Goal: Task Accomplishment & Management: Use online tool/utility

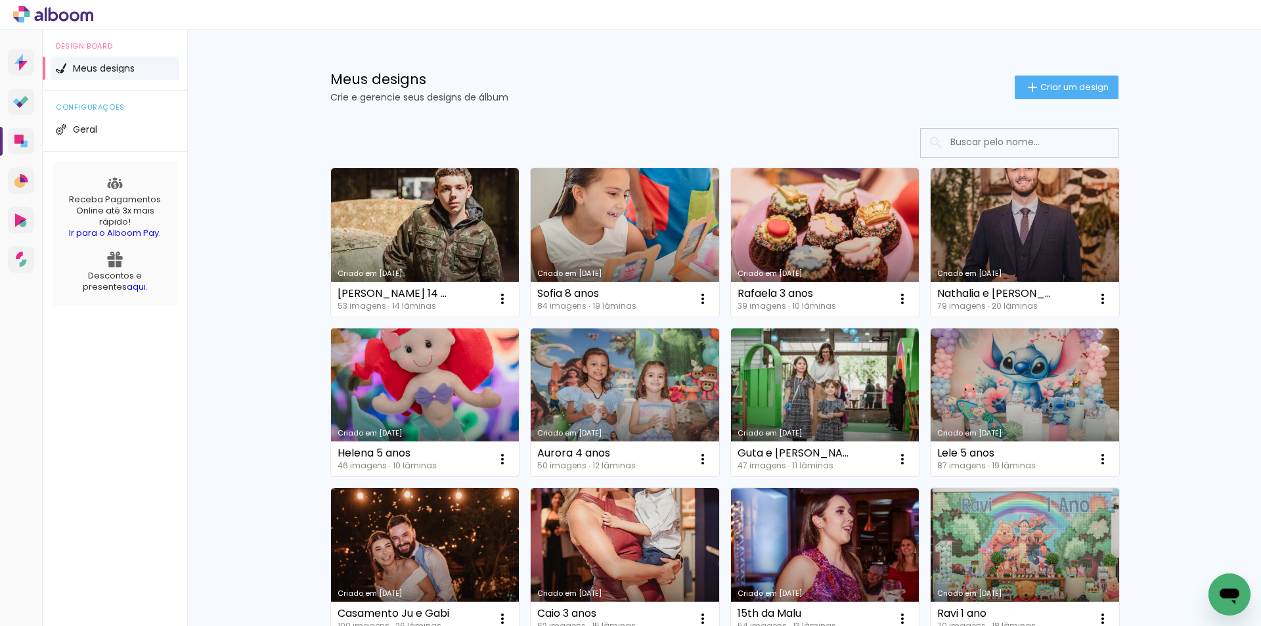
click at [420, 361] on link "Criado em [DATE]" at bounding box center [425, 402] width 189 height 148
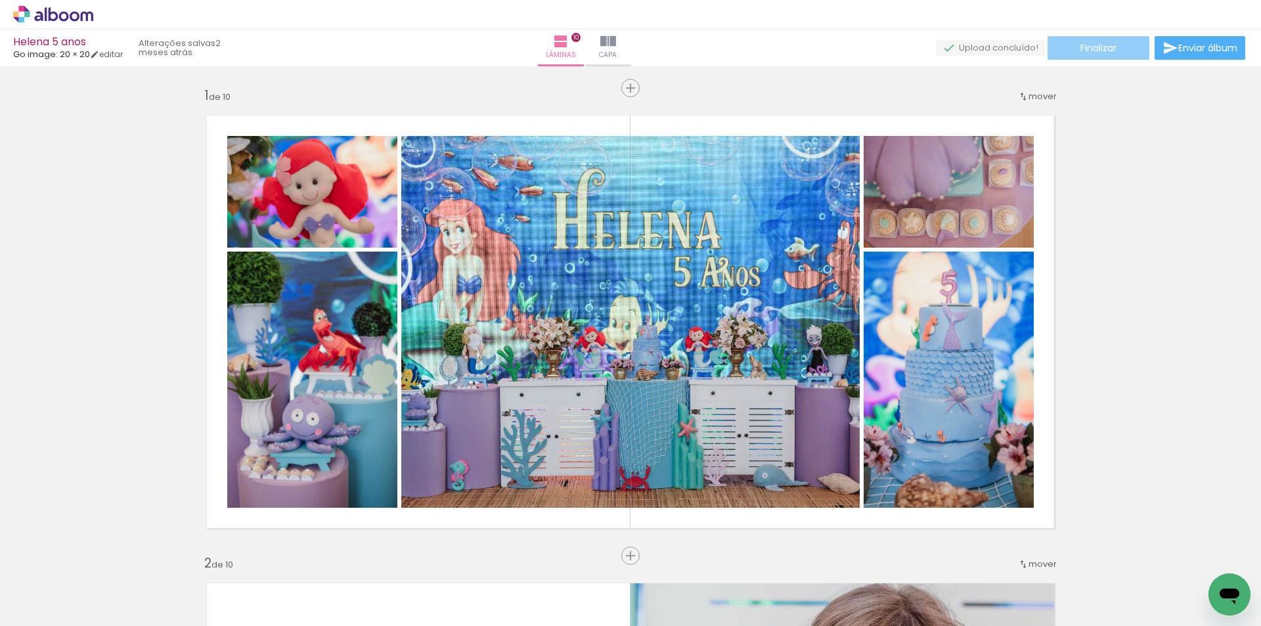
click at [1088, 50] on span "Finalizar" at bounding box center [1099, 47] width 36 height 9
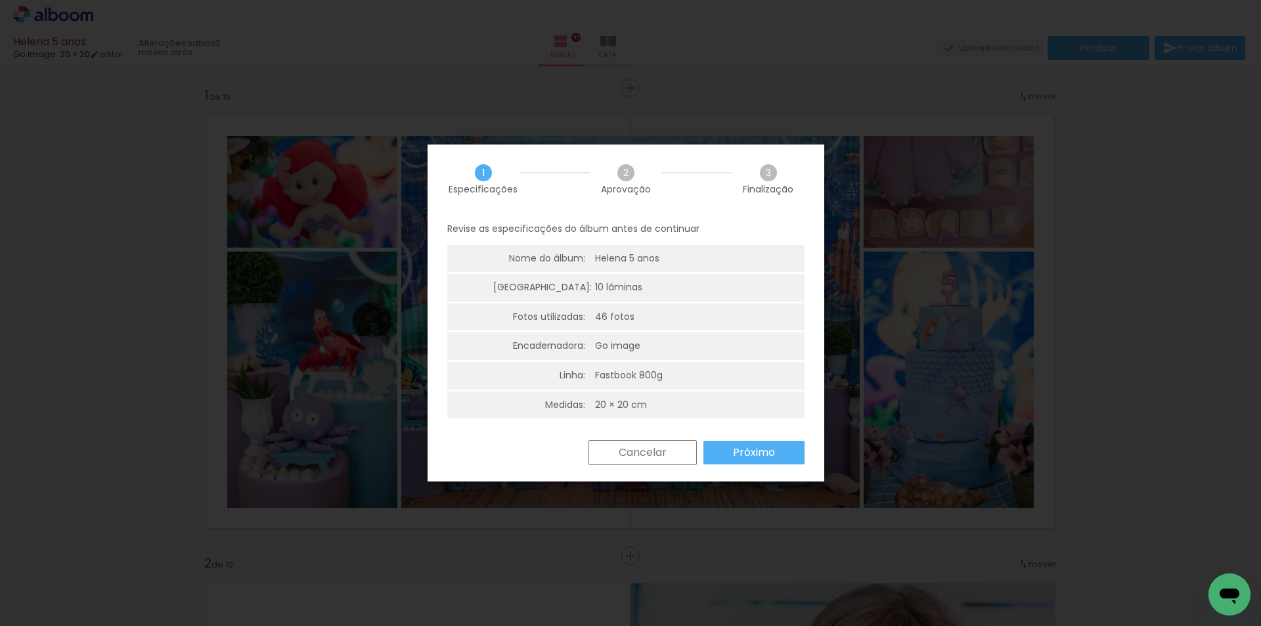
click at [0, 0] on slot "Próximo" at bounding box center [0, 0] width 0 height 0
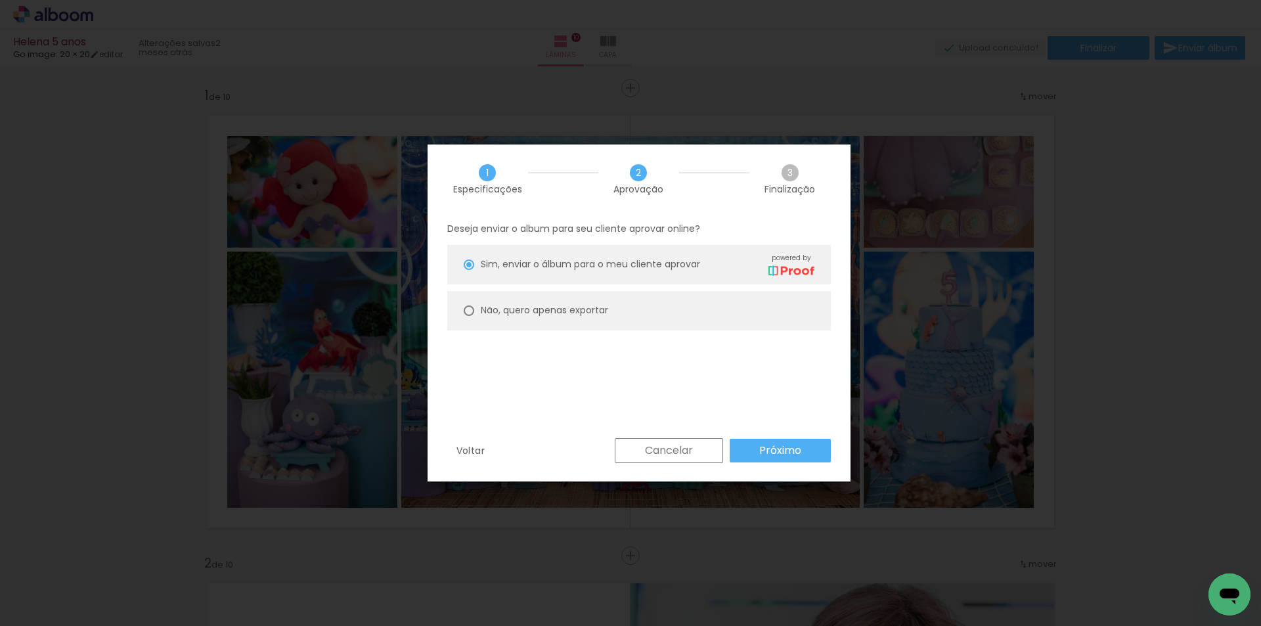
click at [0, 0] on slot "Não, quero apenas exportar" at bounding box center [0, 0] width 0 height 0
type paper-radio-button "on"
click at [769, 441] on paper-button "Próximo" at bounding box center [780, 451] width 101 height 24
type input "Alta, 300 DPI"
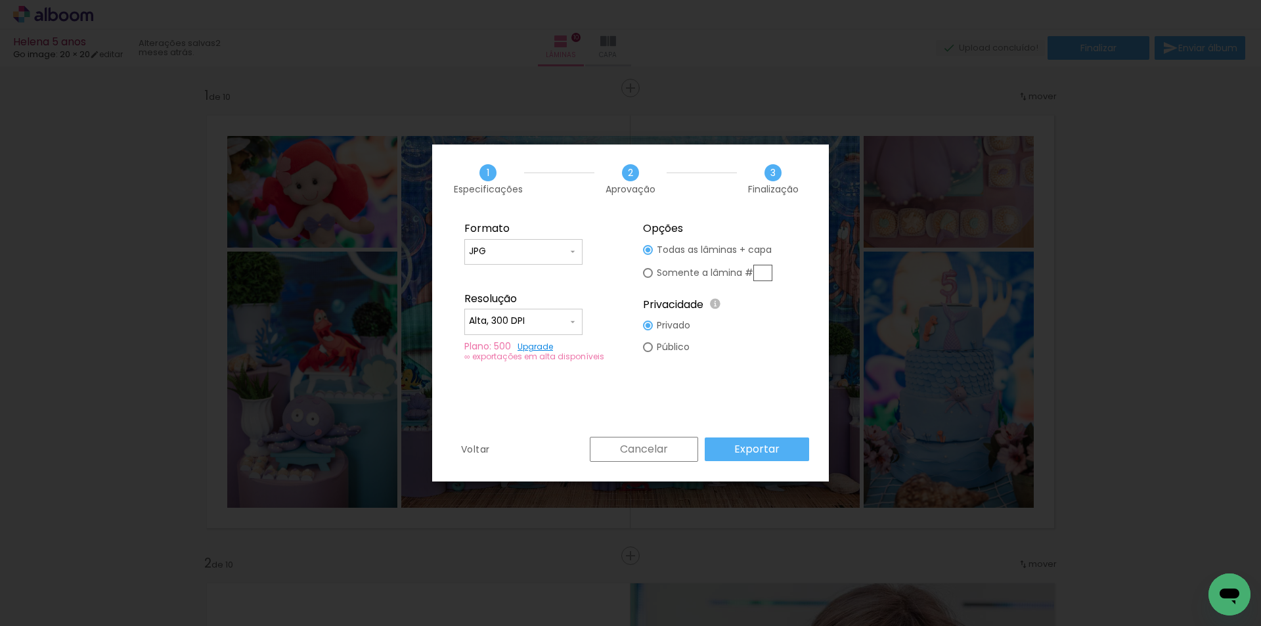
click at [0, 0] on slot "Exportar" at bounding box center [0, 0] width 0 height 0
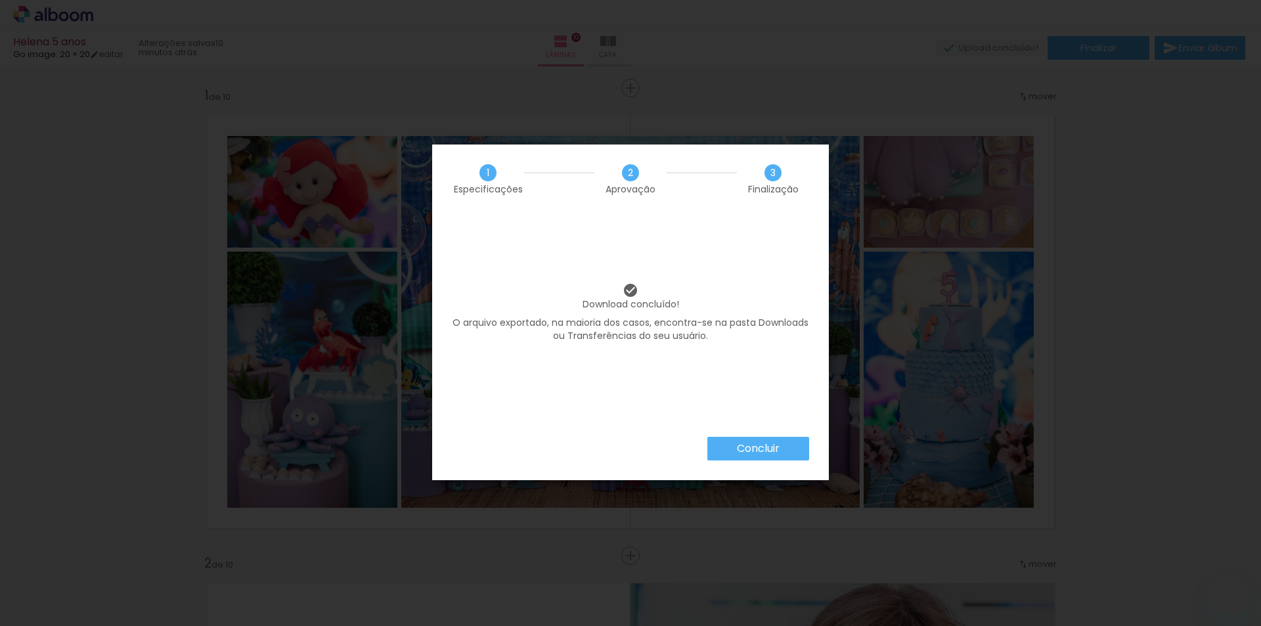
click at [0, 0] on slot "Concluir" at bounding box center [0, 0] width 0 height 0
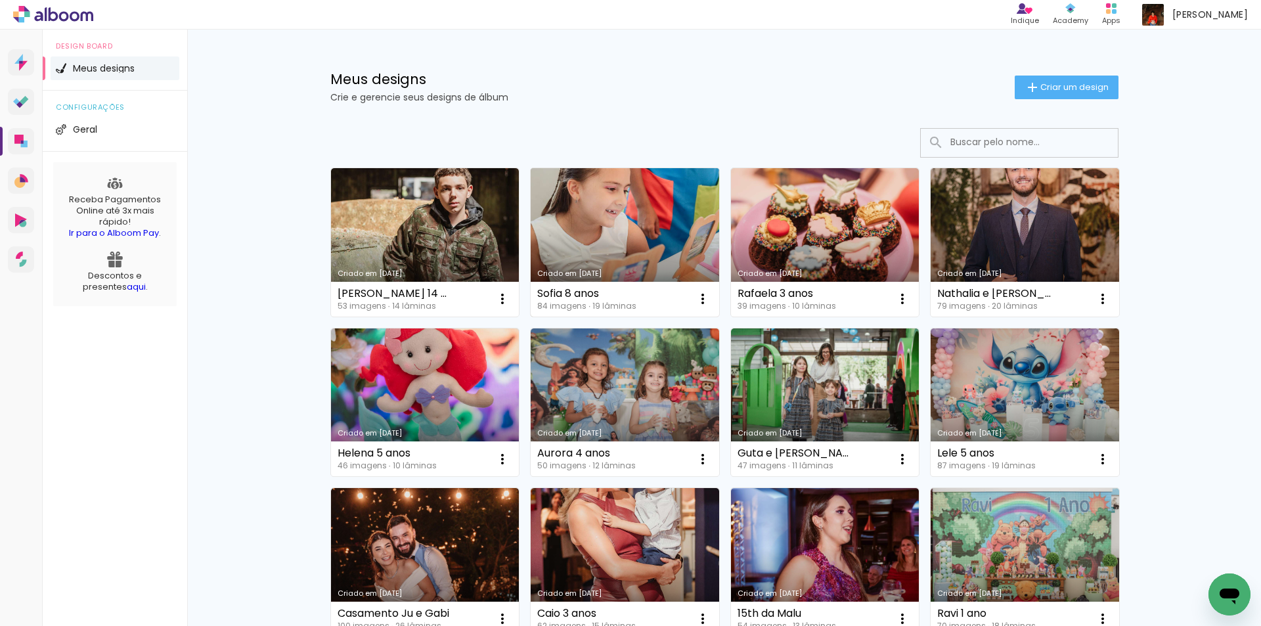
click at [604, 233] on link "Criado em [DATE]" at bounding box center [625, 242] width 189 height 148
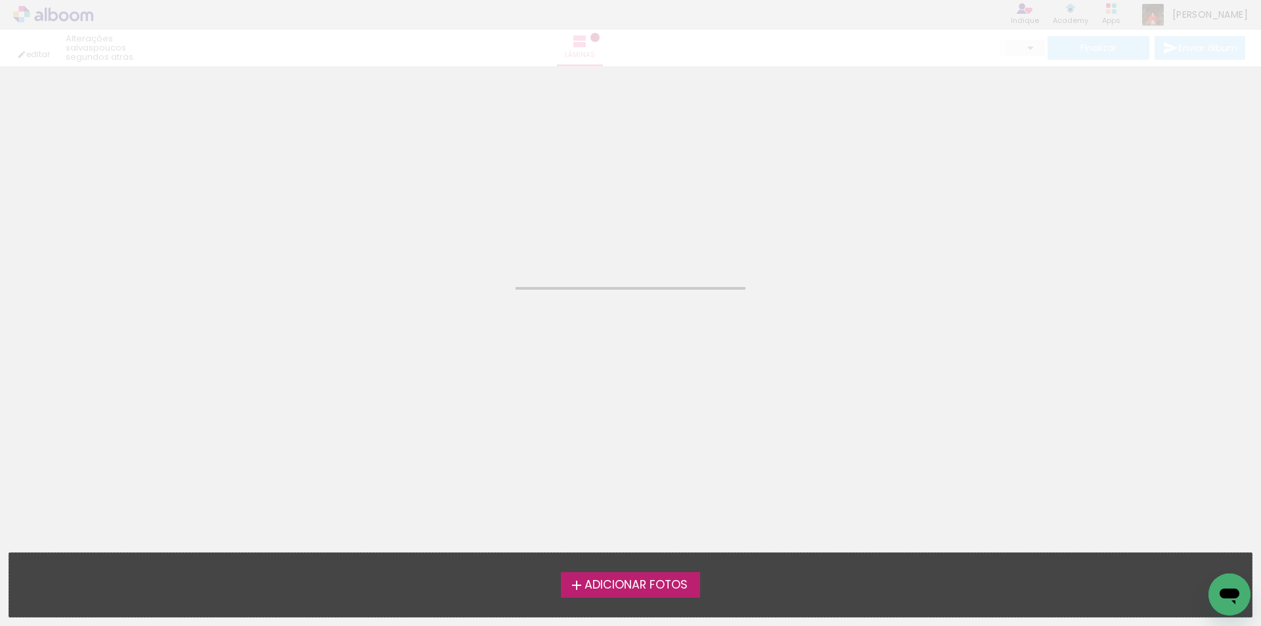
type input "JPG"
type input "Alta, 300 DPI"
